Goal: Information Seeking & Learning: Learn about a topic

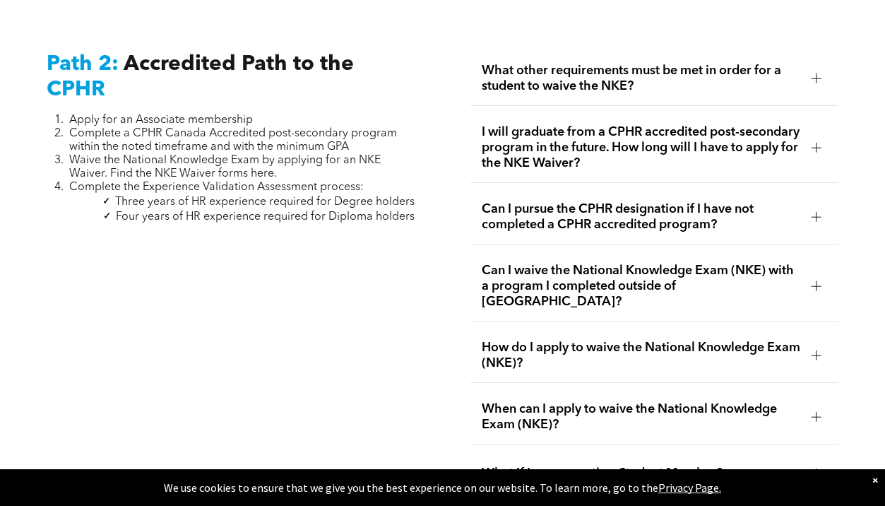
scroll to position [2072, 0]
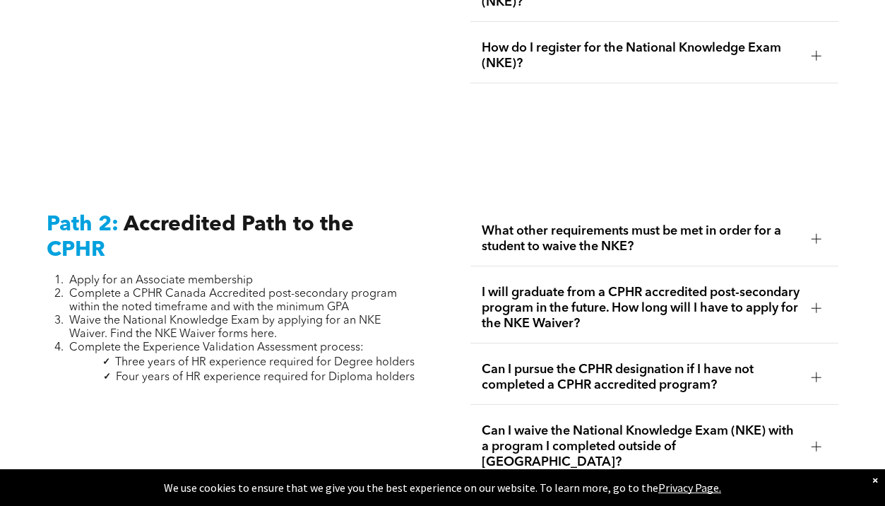
click at [797, 225] on span "What other requirements must be met in order for a student to waive the NKE?" at bounding box center [641, 238] width 319 height 31
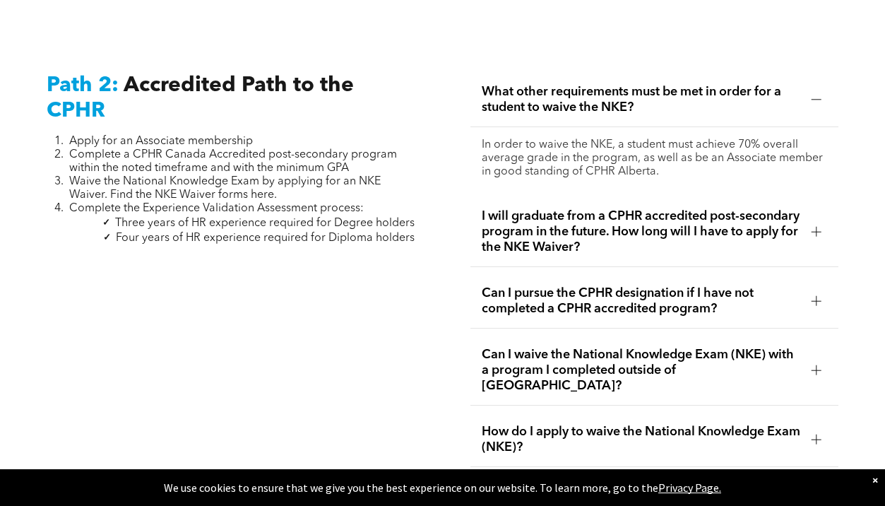
scroll to position [2214, 0]
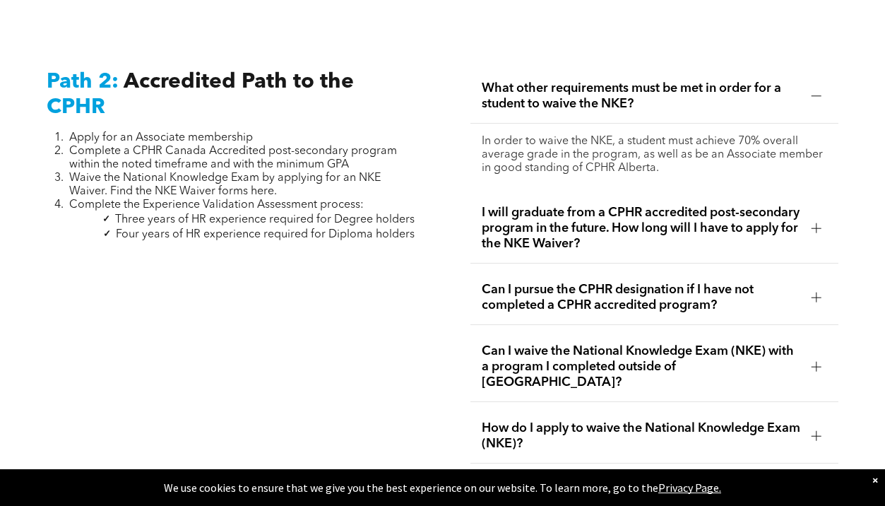
click at [725, 210] on span "I will graduate from a CPHR accredited post-secondary program in the future. Ho…" at bounding box center [641, 228] width 319 height 47
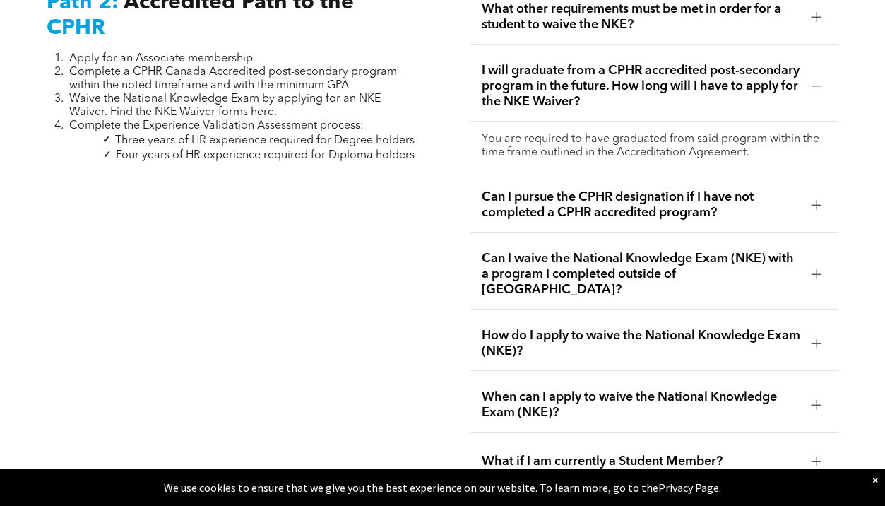
scroll to position [2295, 0]
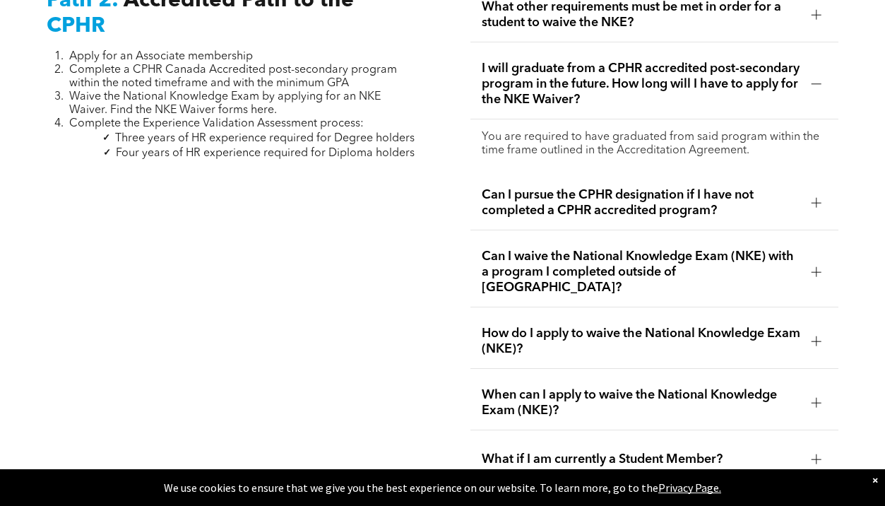
click at [750, 187] on span "Can I pursue the CPHR designation if I have not completed a CPHR accredited pro…" at bounding box center [641, 202] width 319 height 31
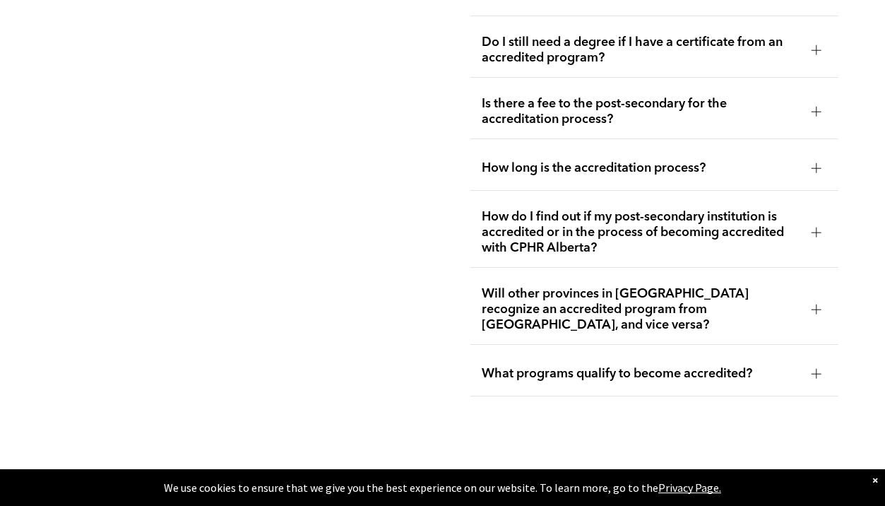
scroll to position [3244, 0]
click at [585, 367] on span "What programs qualify to become accredited?" at bounding box center [641, 375] width 319 height 16
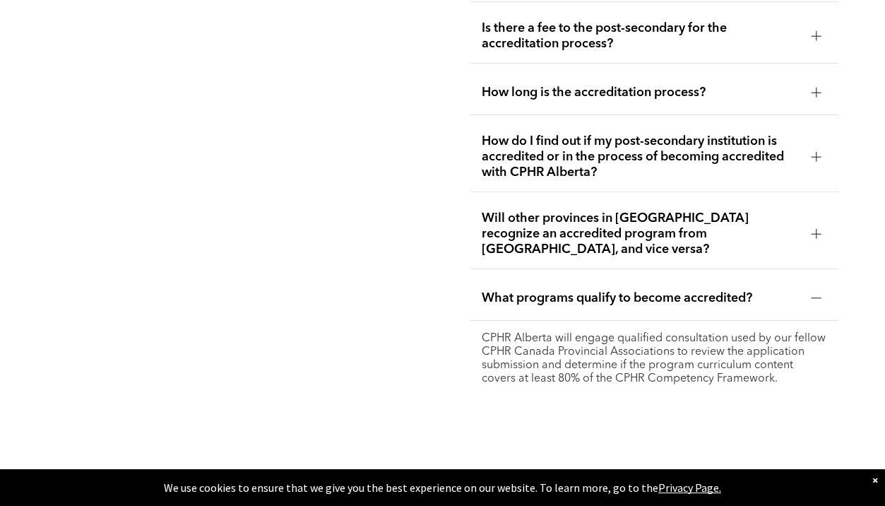
click at [583, 210] on span "Will other provinces in Canada recognize an accredited program from Alberta, an…" at bounding box center [641, 233] width 319 height 47
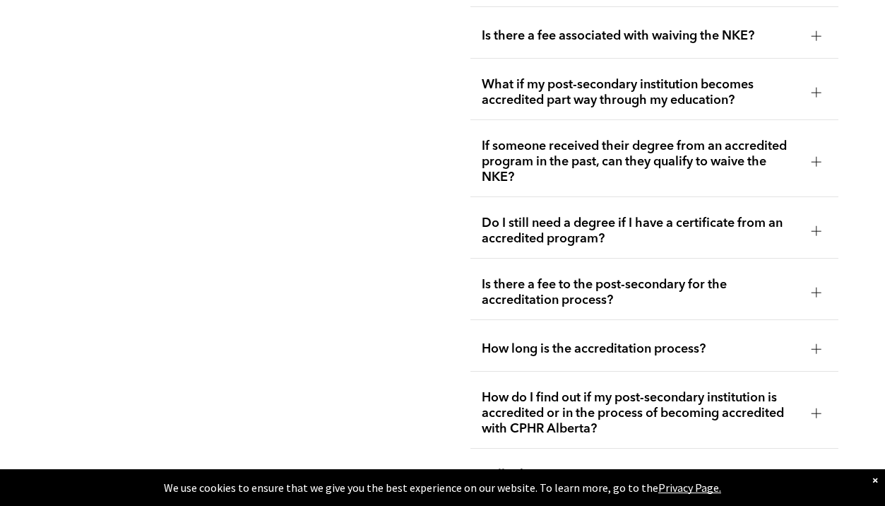
scroll to position [2899, 0]
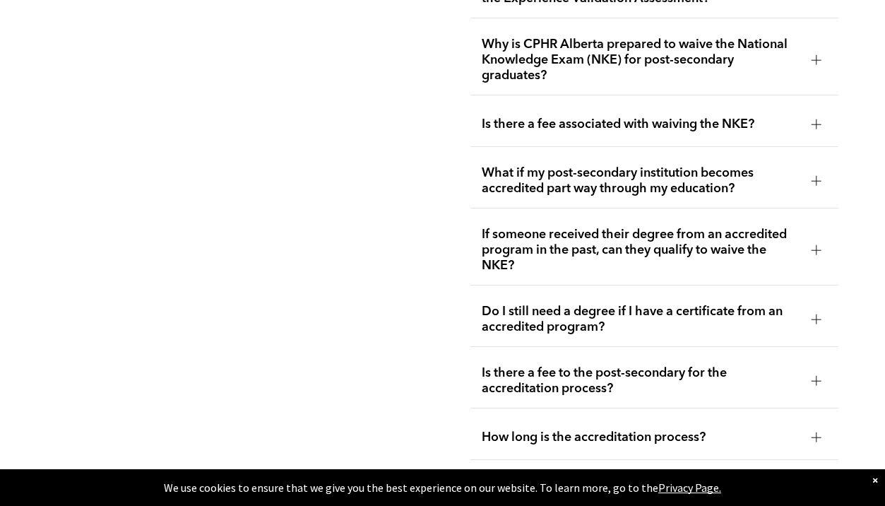
click at [585, 365] on span "Is there a fee to the post-secondary for the accreditation process?" at bounding box center [641, 380] width 319 height 31
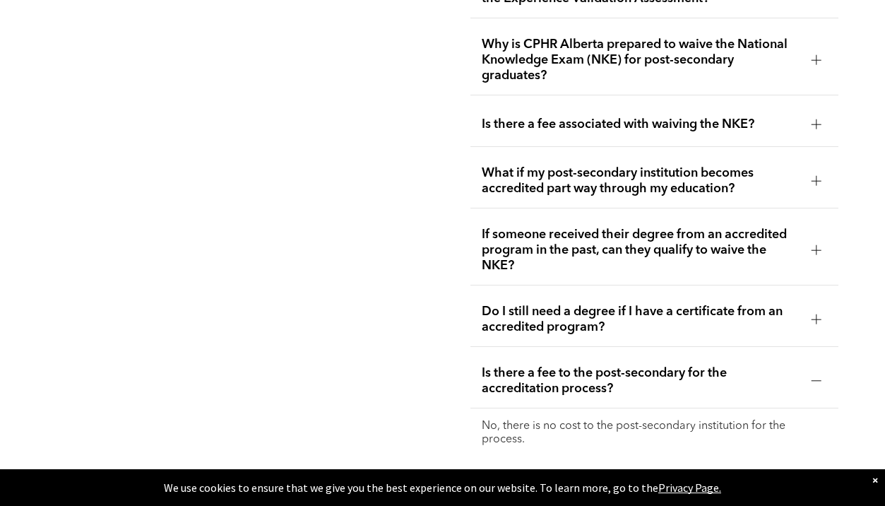
click at [537, 304] on span "Do I still need a degree if I have a certificate from an accredited program?" at bounding box center [641, 319] width 319 height 31
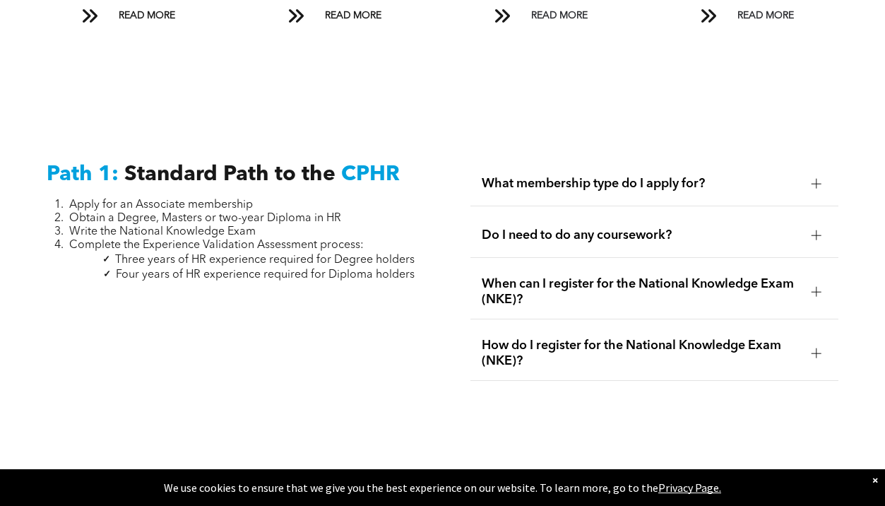
scroll to position [1414, 0]
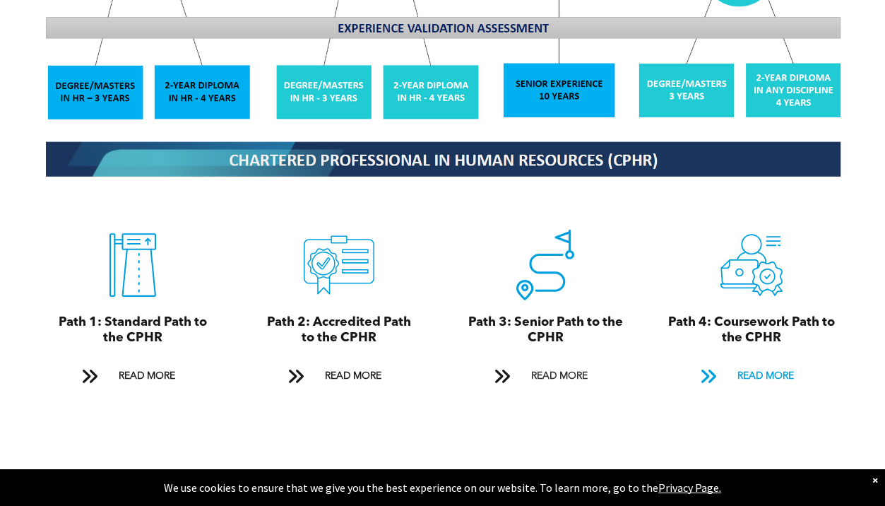
click at [756, 363] on span "READ MORE" at bounding box center [765, 376] width 66 height 26
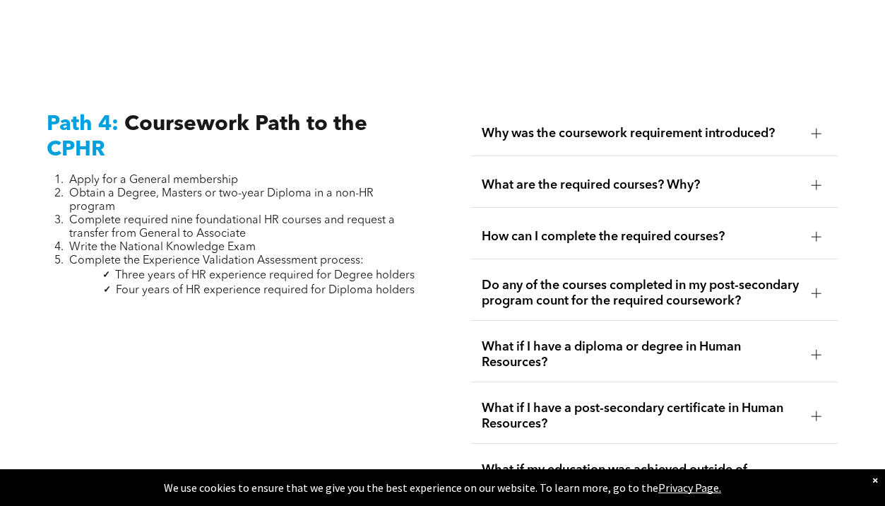
scroll to position [4325, 0]
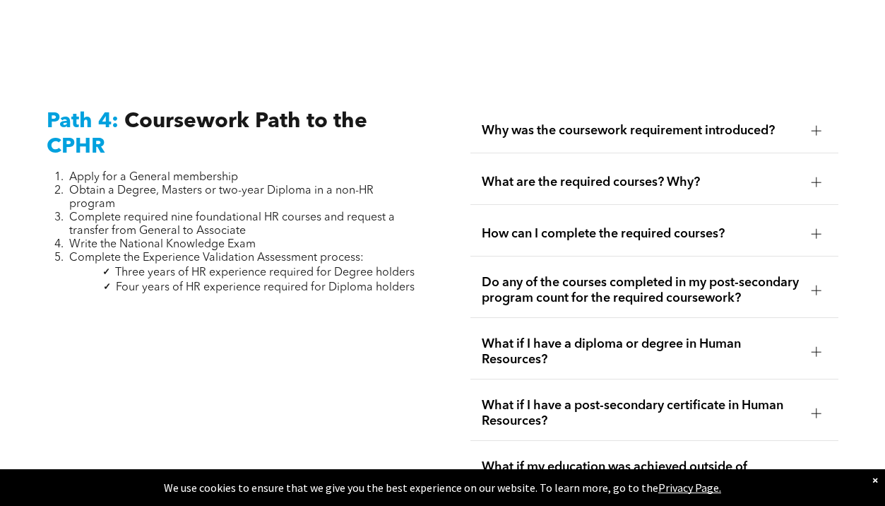
click at [655, 226] on span "How can I complete the required courses?" at bounding box center [641, 234] width 319 height 16
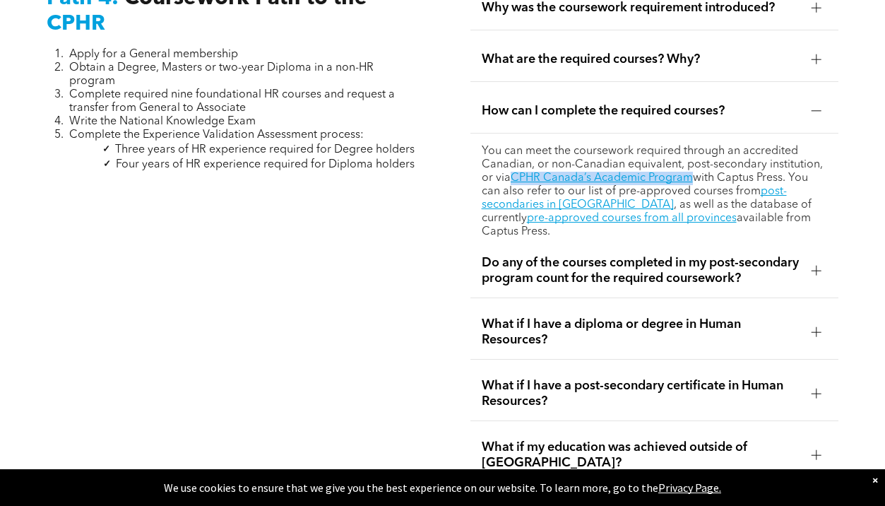
scroll to position [4448, 0]
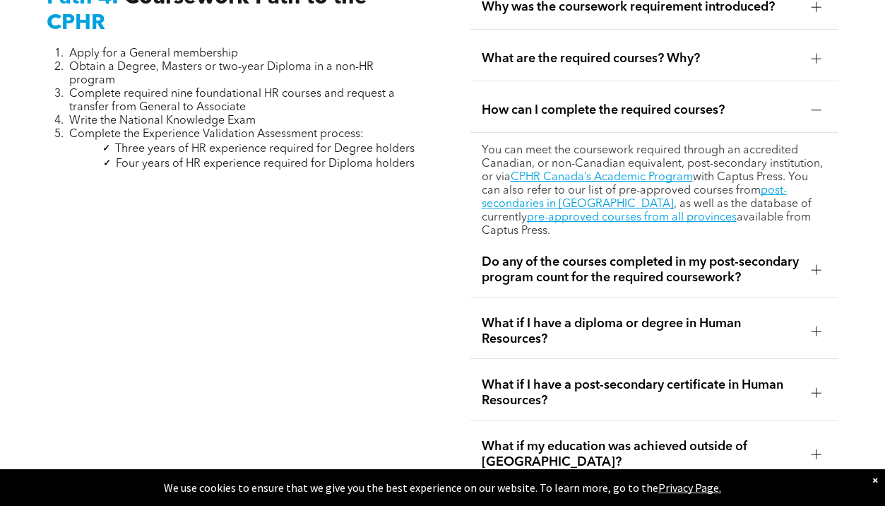
click at [598, 254] on span "Do any of the courses completed in my post-secondary program count for the requ…" at bounding box center [641, 269] width 319 height 31
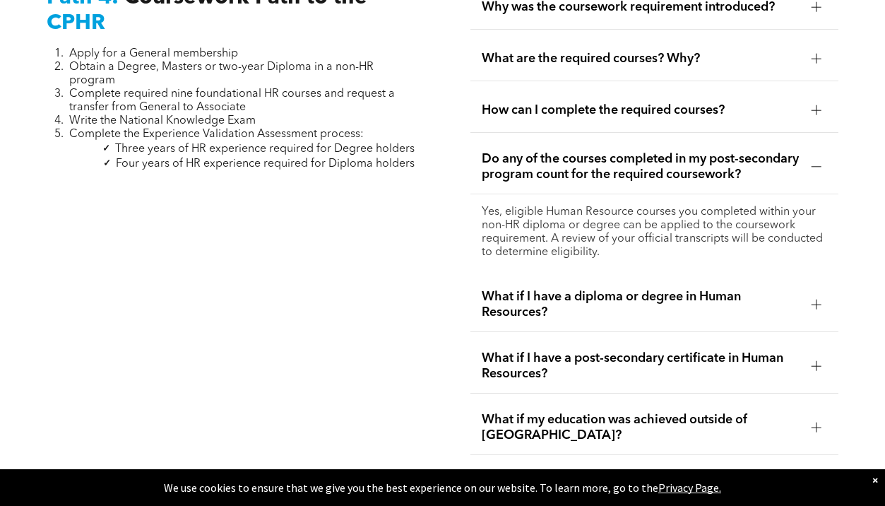
click at [655, 151] on span "Do any of the courses completed in my post-secondary program count for the requ…" at bounding box center [641, 166] width 319 height 31
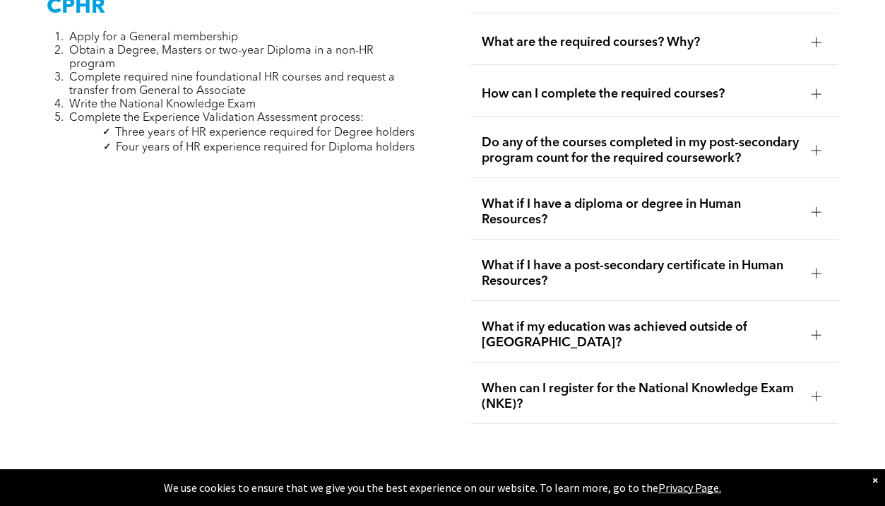
scroll to position [4465, 0]
click at [600, 307] on div "What if my education was achieved outside of Canada?" at bounding box center [654, 334] width 368 height 54
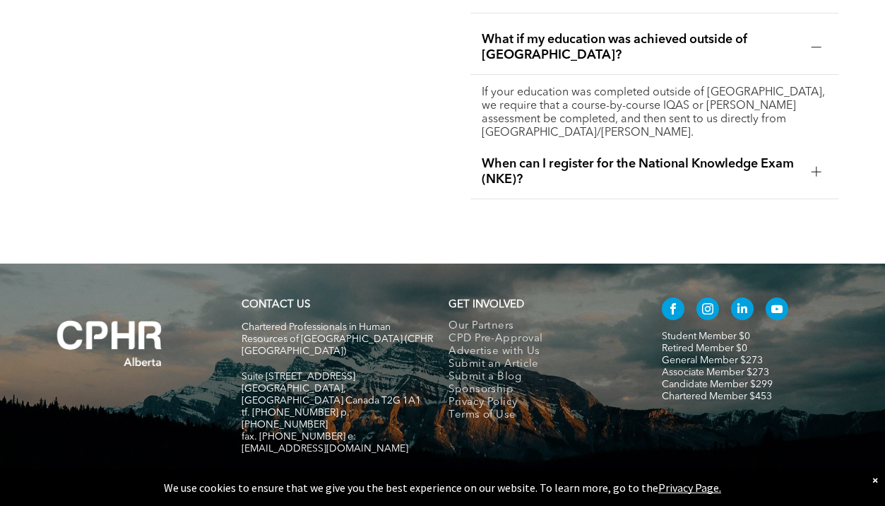
scroll to position [4753, 0]
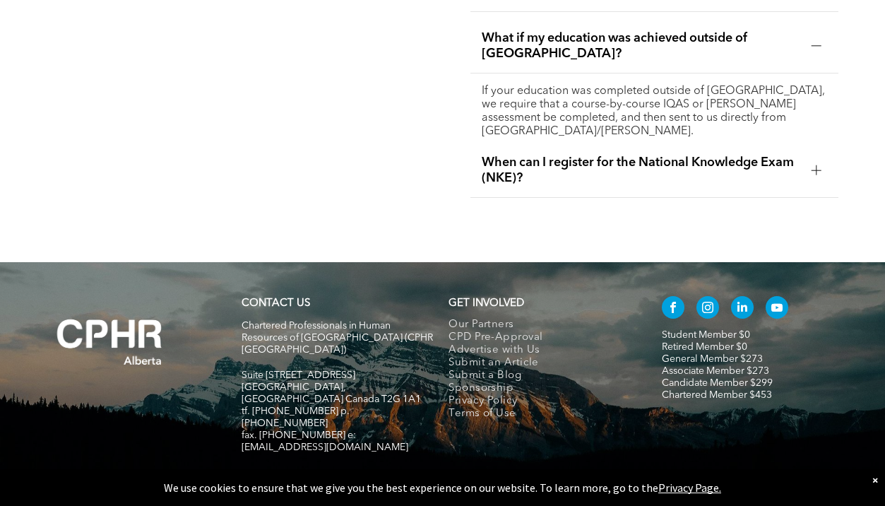
click at [873, 480] on div "×" at bounding box center [875, 479] width 6 height 14
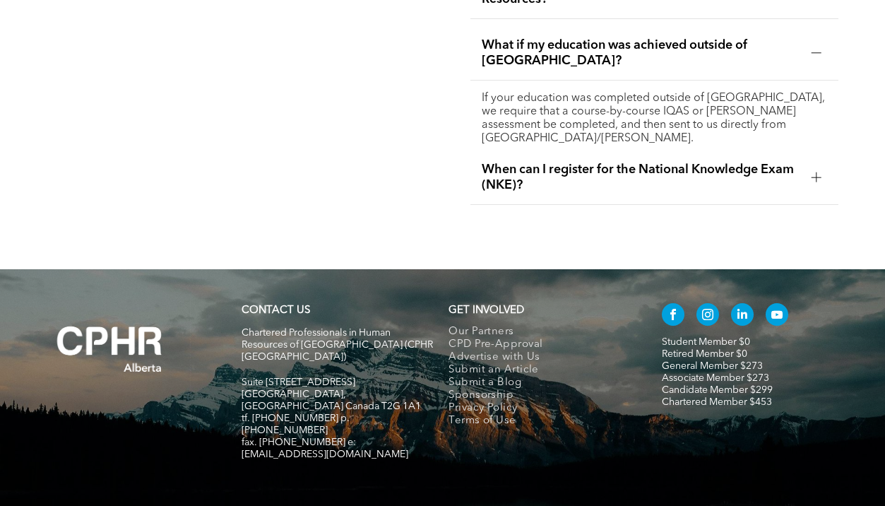
scroll to position [4736, 0]
